Goal: Task Accomplishment & Management: Use online tool/utility

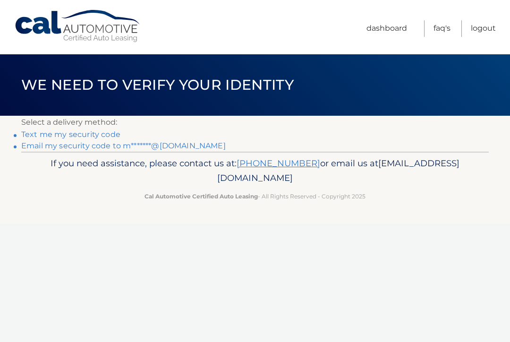
click at [101, 138] on link "Text me my security code" at bounding box center [70, 134] width 99 height 9
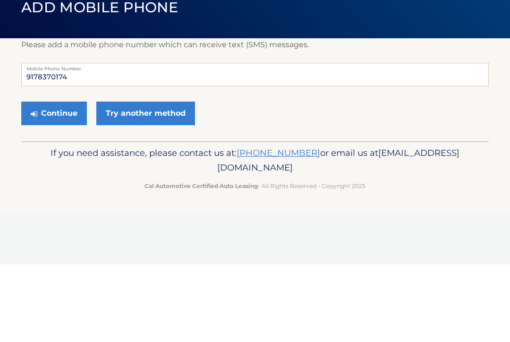
click at [164, 179] on link "Try another method" at bounding box center [145, 191] width 99 height 24
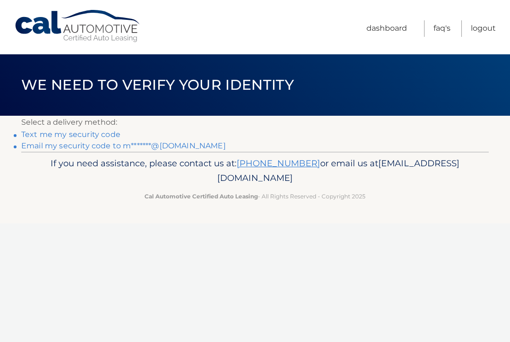
click at [173, 146] on link "Email my security code to m*******@icloud.com" at bounding box center [123, 145] width 204 height 9
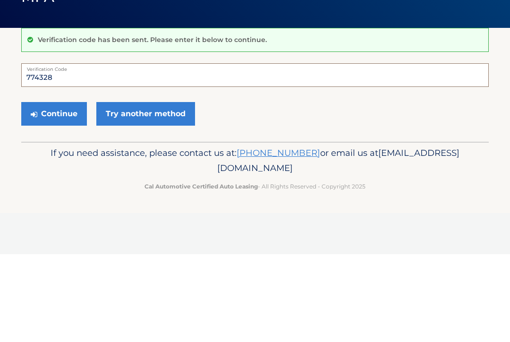
type input "774328"
click at [56, 190] on button "Continue" at bounding box center [54, 202] width 66 height 24
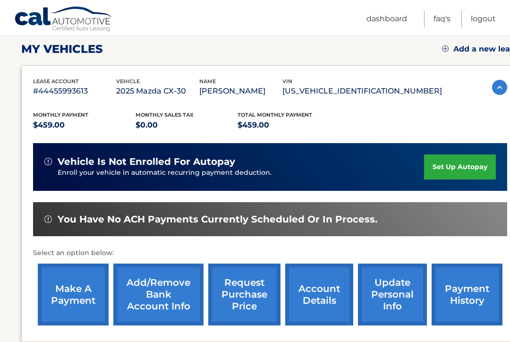
scroll to position [193, 0]
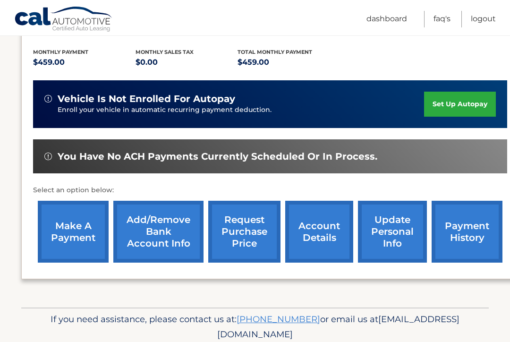
click at [75, 239] on link "make a payment" at bounding box center [73, 232] width 71 height 62
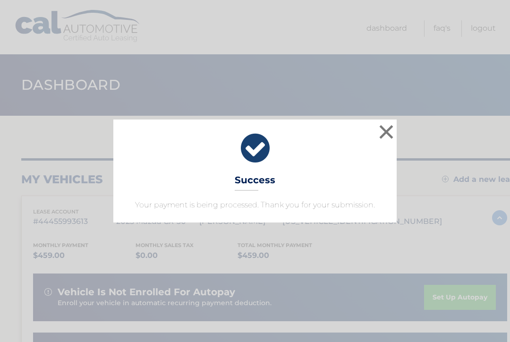
click at [393, 136] on button "×" at bounding box center [386, 131] width 19 height 19
click at [390, 128] on button "×" at bounding box center [386, 131] width 19 height 19
